Goal: Check status: Check status

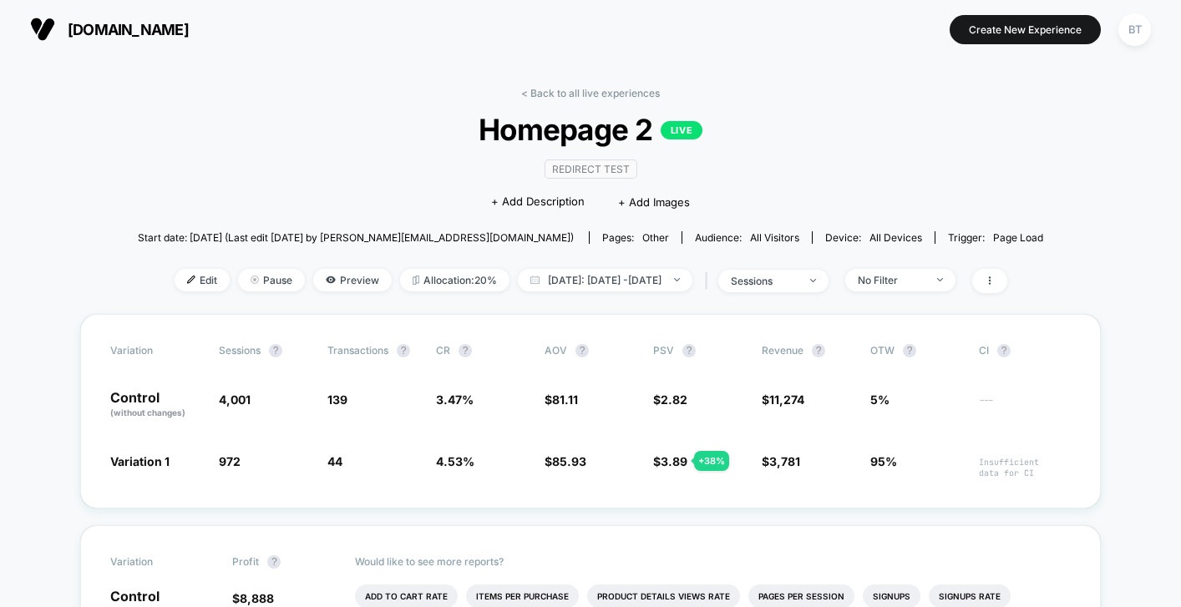
scroll to position [28, 0]
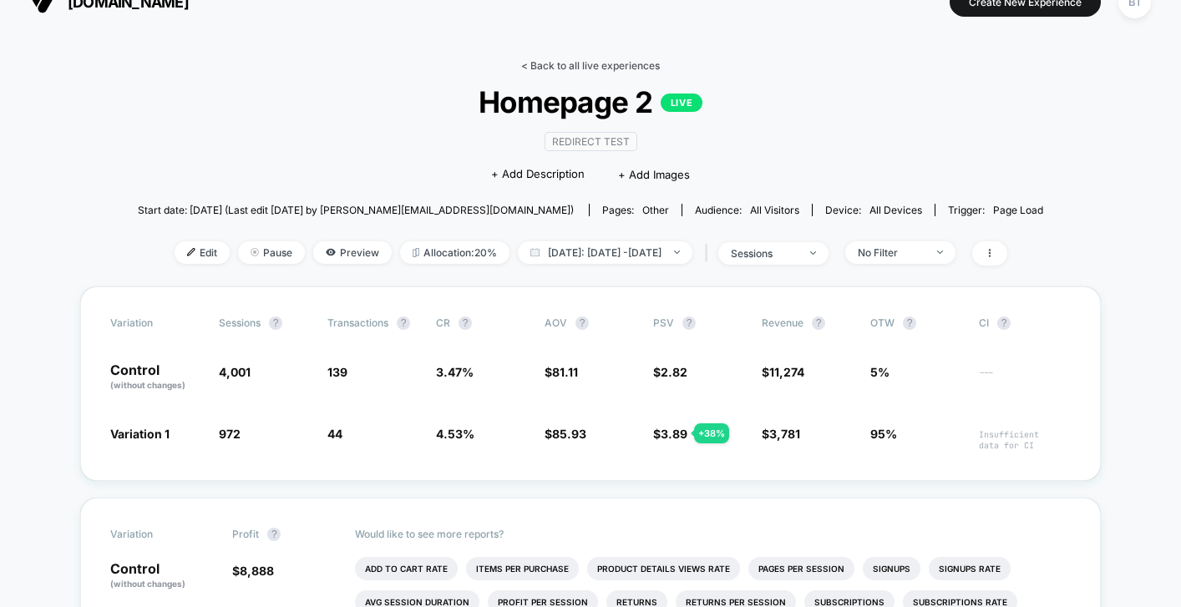
click at [550, 63] on link "< Back to all live experiences" at bounding box center [590, 65] width 139 height 13
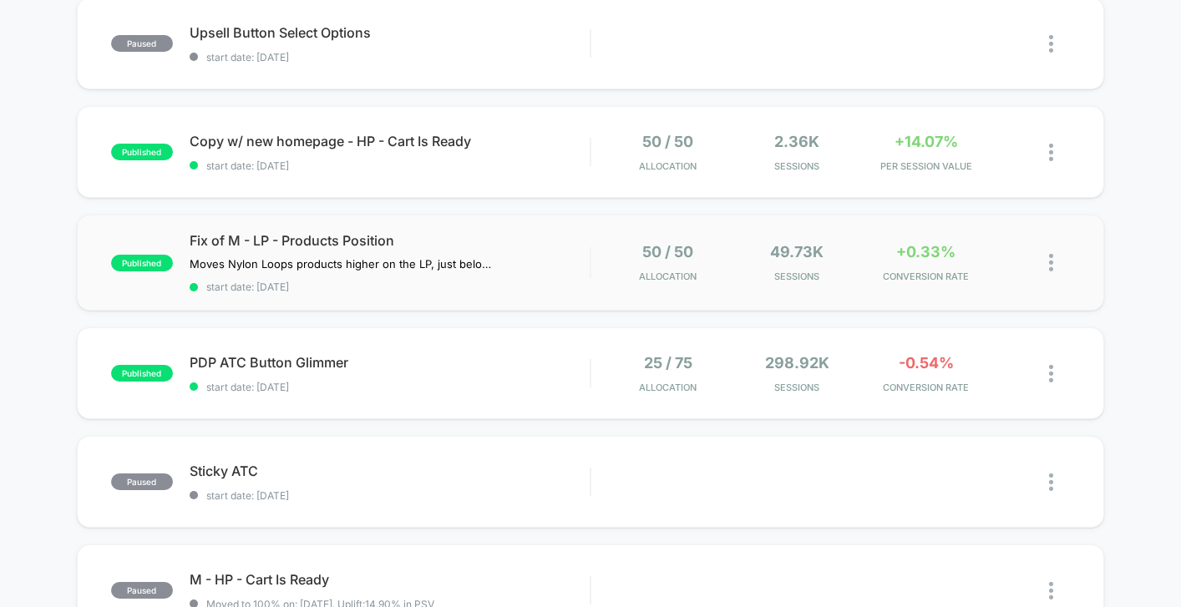
scroll to position [415, 0]
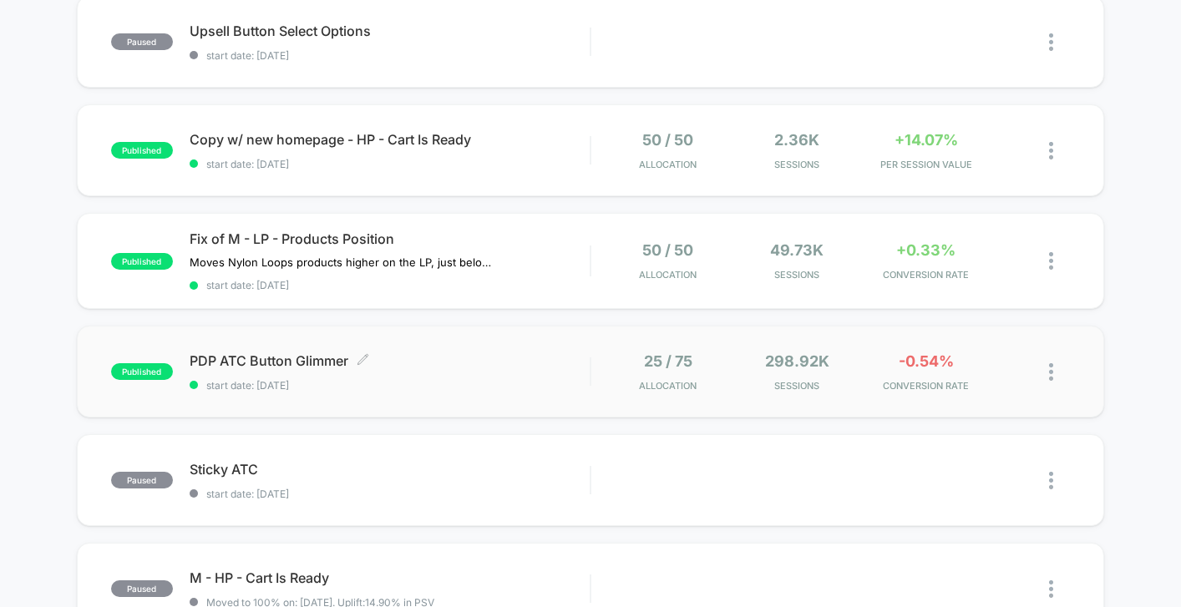
click at [503, 381] on span "start date: [DATE]" at bounding box center [390, 385] width 400 height 13
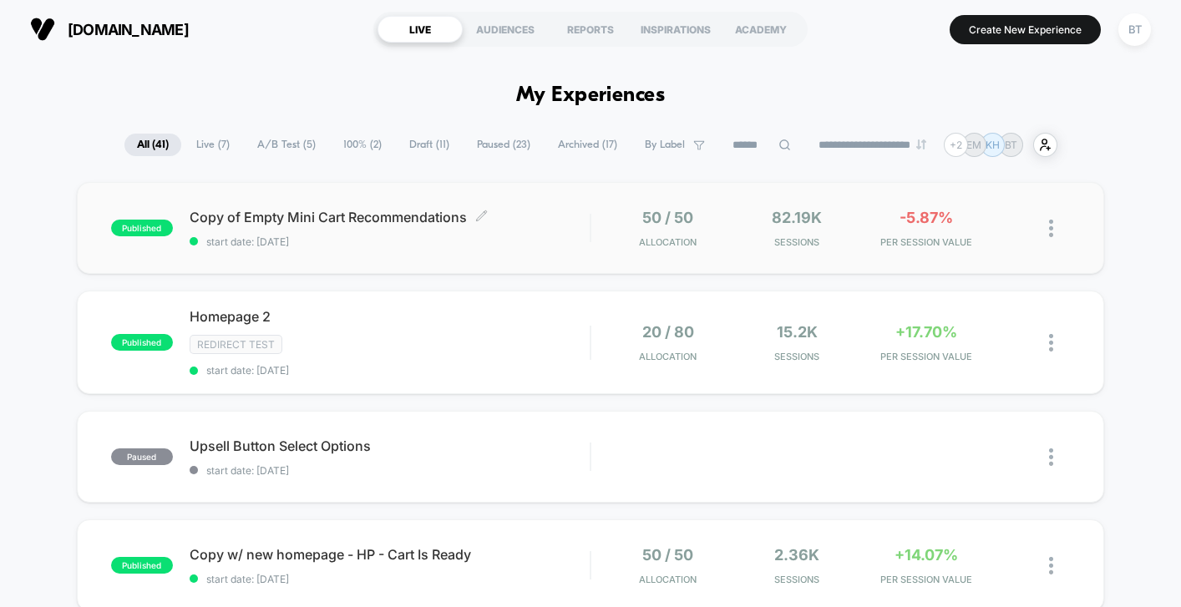
click at [533, 241] on span "start date: [DATE]" at bounding box center [390, 242] width 400 height 13
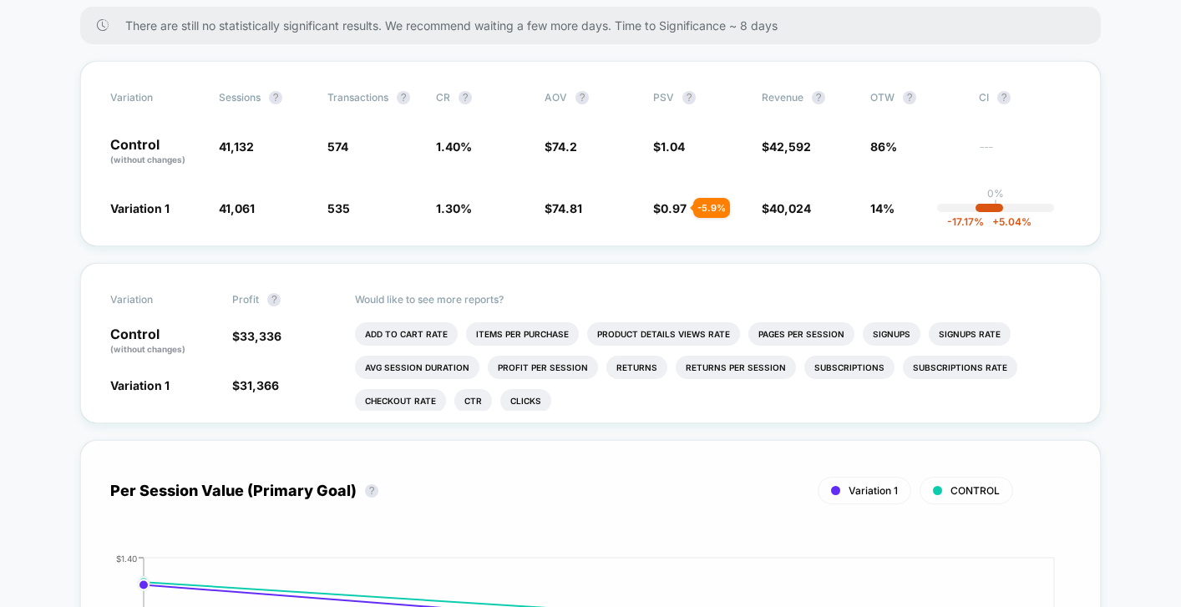
scroll to position [132, 0]
